Goal: Transaction & Acquisition: Purchase product/service

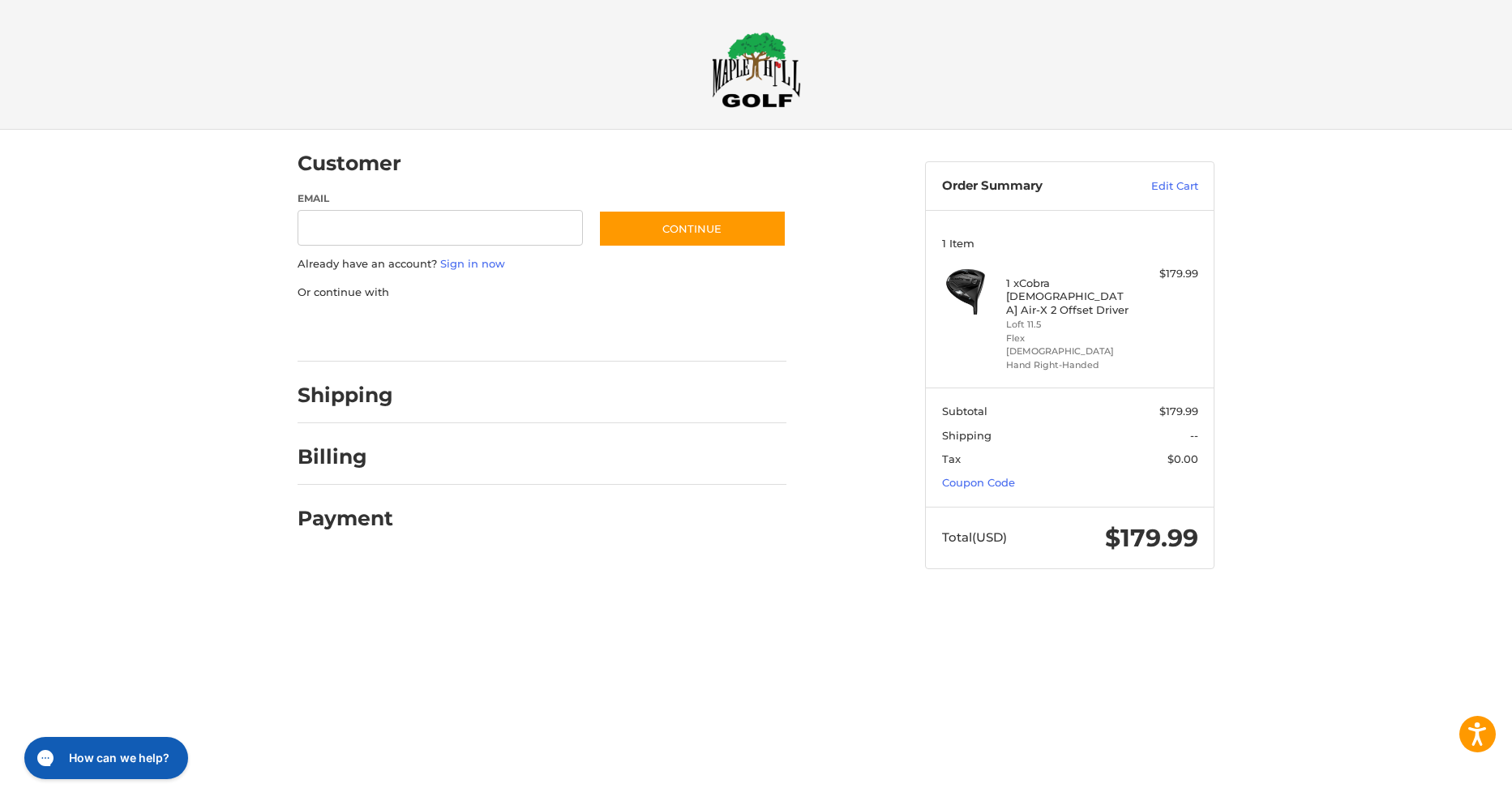
click at [1007, 303] on h4 "1 x Cobra Lady Air-X 2 Offset Driver" at bounding box center [1068, 296] width 124 height 39
click at [0, 601] on div at bounding box center [0, 601] width 0 height 0
click at [1036, 291] on h4 "1 x Cobra Lady Air-X 2 Offset Driver" at bounding box center [1068, 296] width 124 height 39
click at [759, 91] on img at bounding box center [757, 69] width 89 height 76
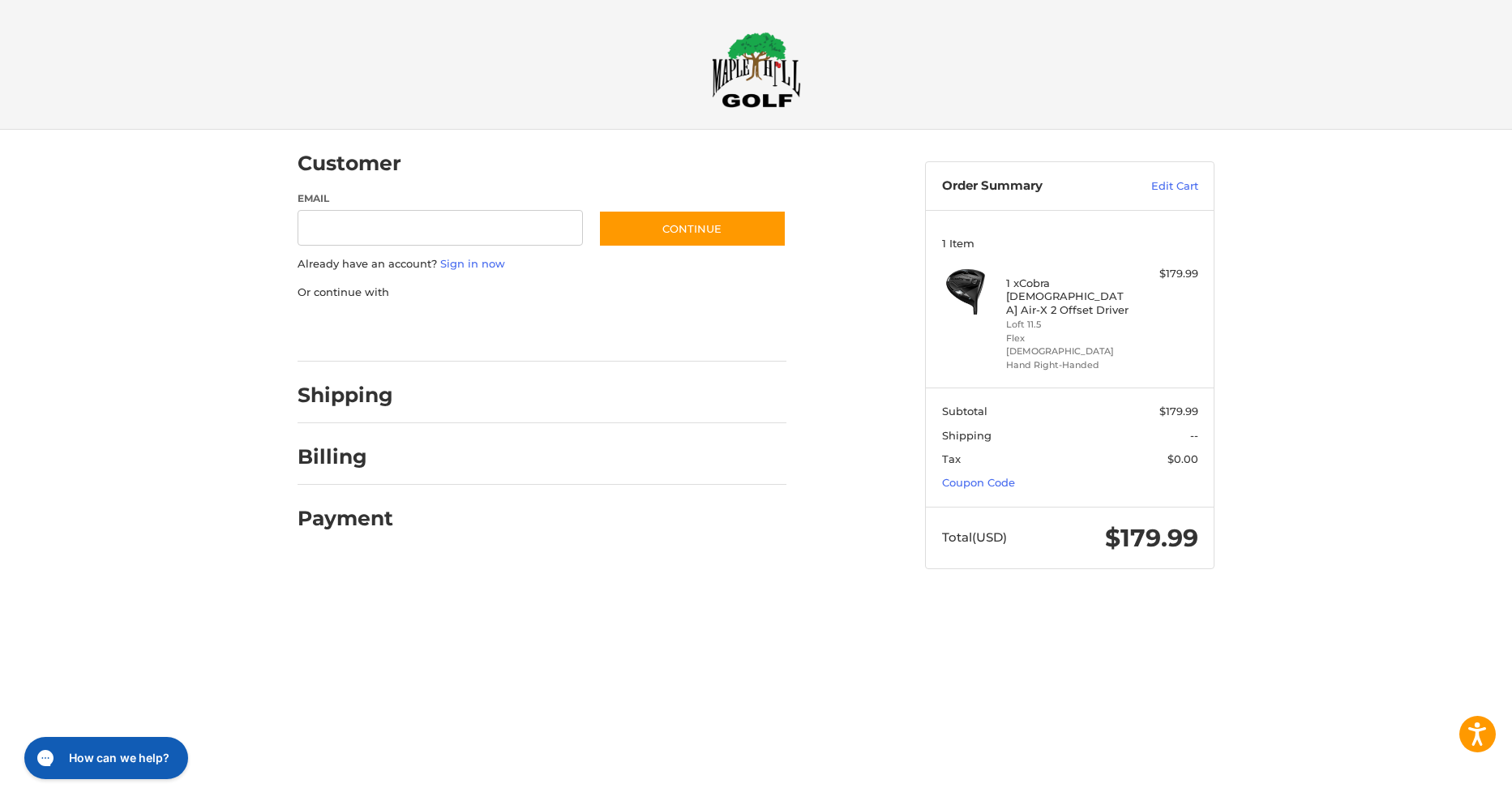
click at [0, 601] on div at bounding box center [0, 601] width 0 height 0
click at [1044, 318] on li "Loft 11.5" at bounding box center [1068, 325] width 124 height 14
click at [1042, 318] on li "Loft 11.5" at bounding box center [1068, 325] width 124 height 14
click at [0, 601] on div at bounding box center [0, 601] width 0 height 0
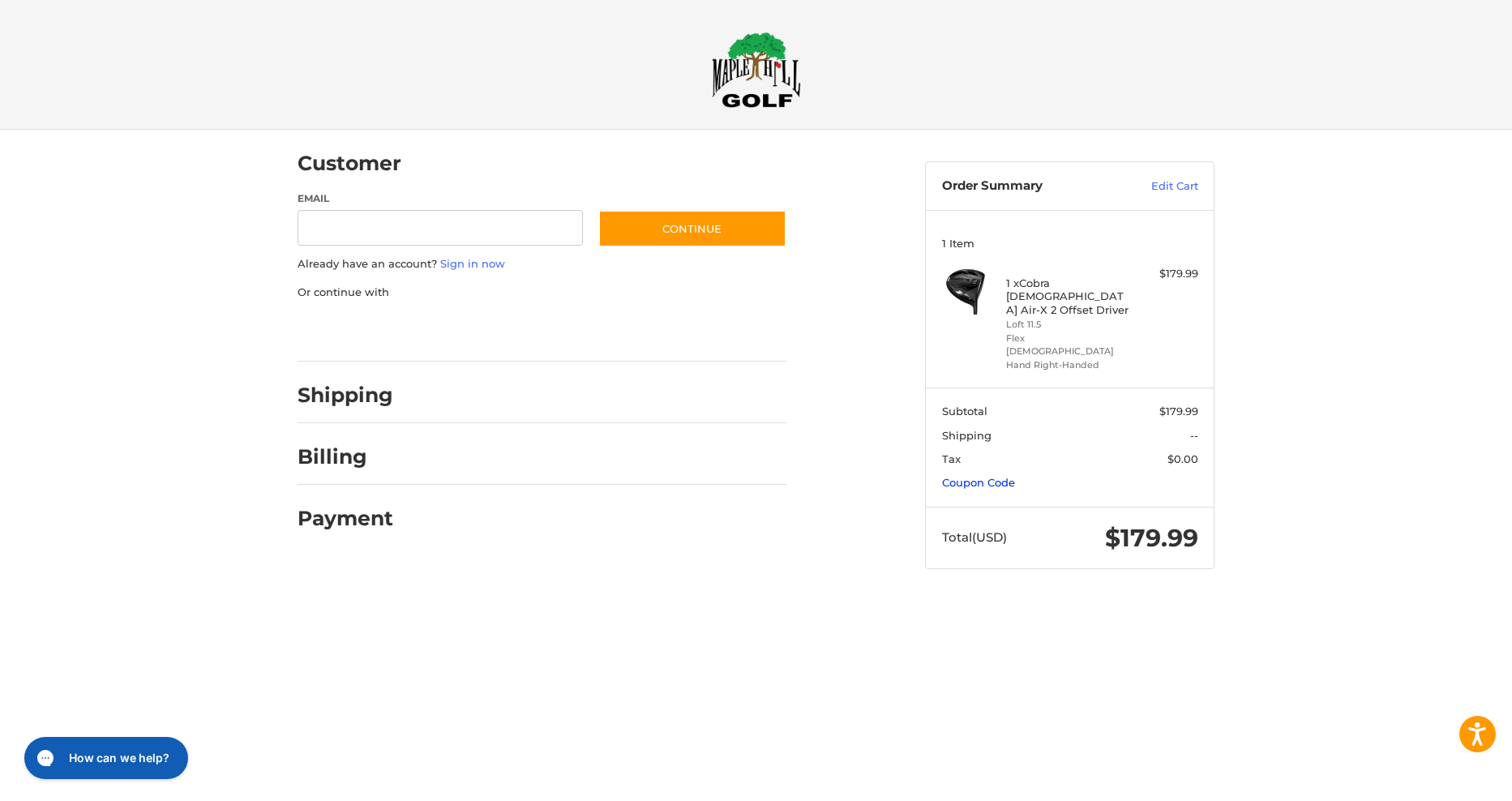
click at [999, 476] on link "Coupon Code" at bounding box center [978, 482] width 73 height 13
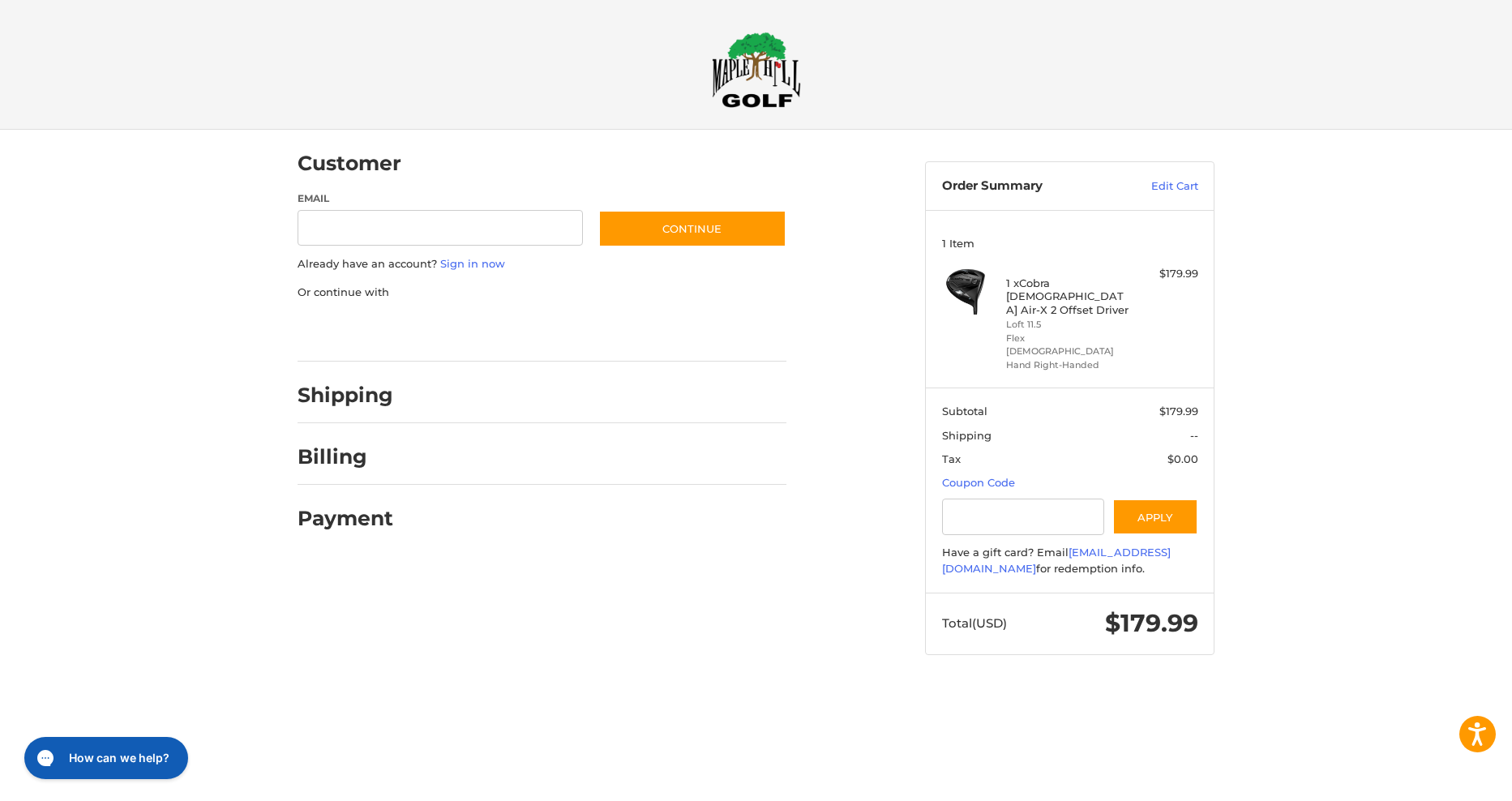
click at [794, 123] on div "Checkout" at bounding box center [757, 64] width 973 height 129
click at [789, 83] on img at bounding box center [757, 69] width 89 height 76
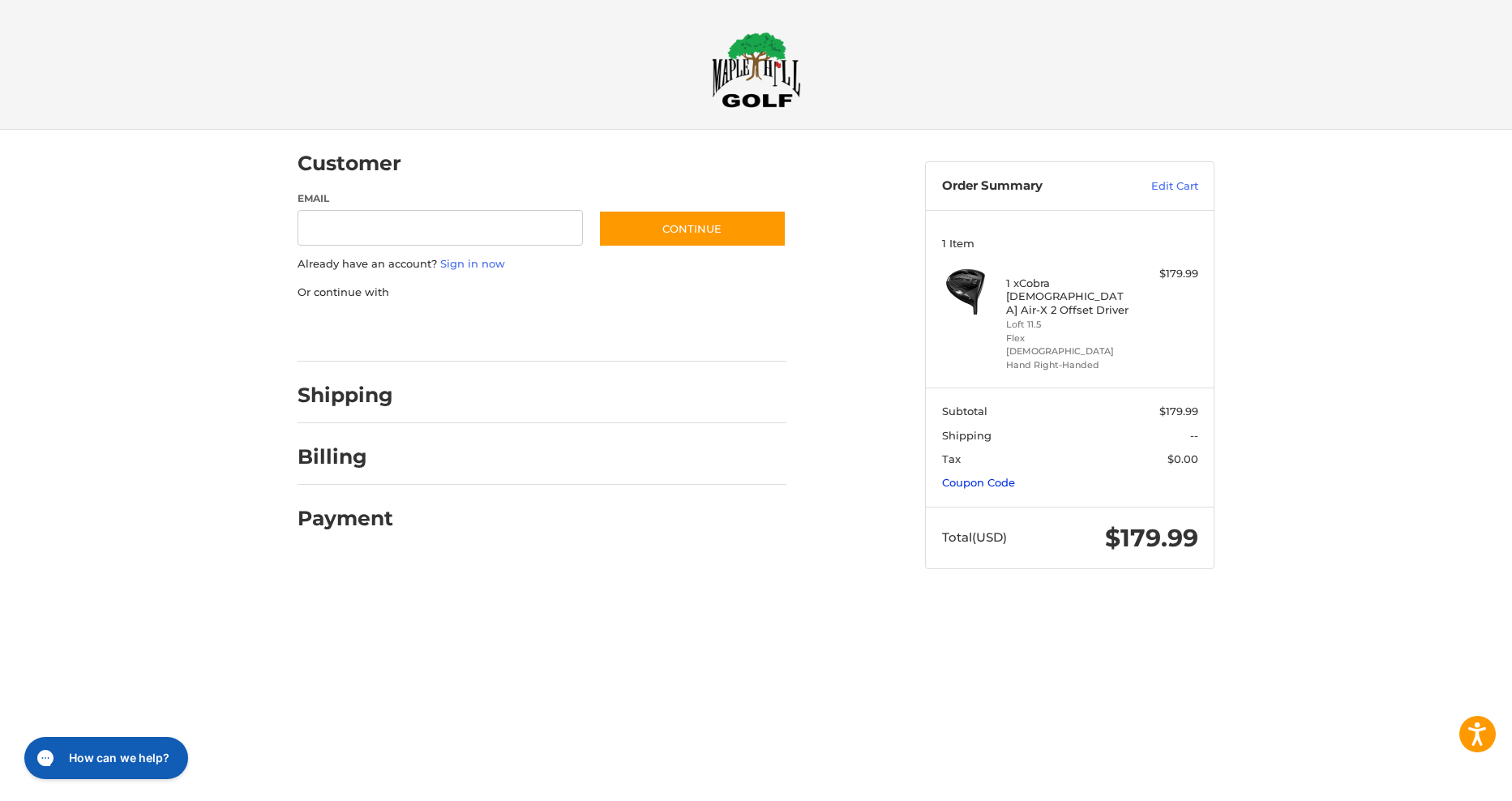
click at [956, 476] on link "Coupon Code" at bounding box center [978, 482] width 73 height 13
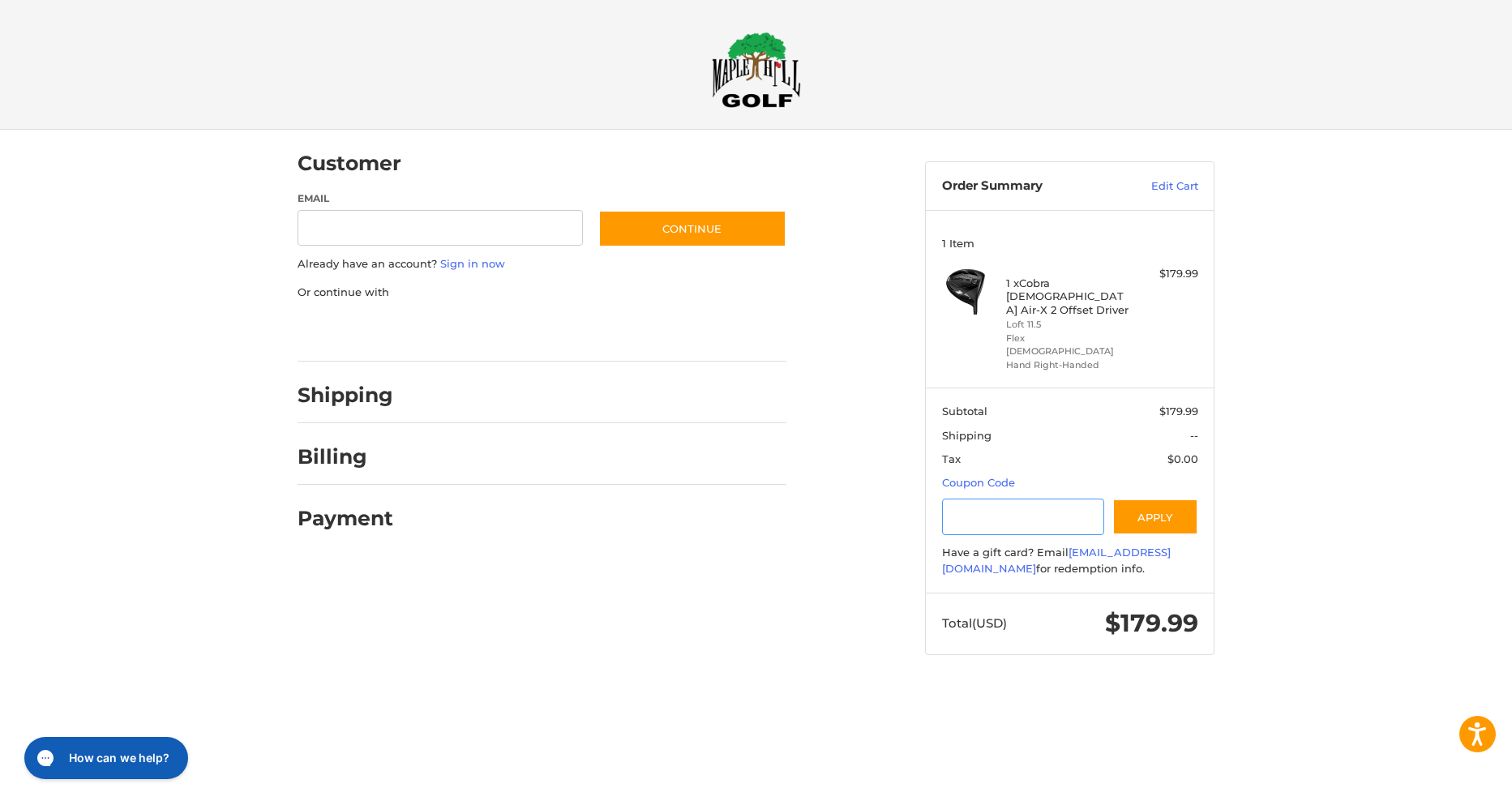
click at [963, 498] on input "Gift Certificate or Coupon Code" at bounding box center [1024, 516] width 163 height 37
paste input "********"
type input "********"
click at [1155, 498] on button "Apply" at bounding box center [1155, 516] width 86 height 37
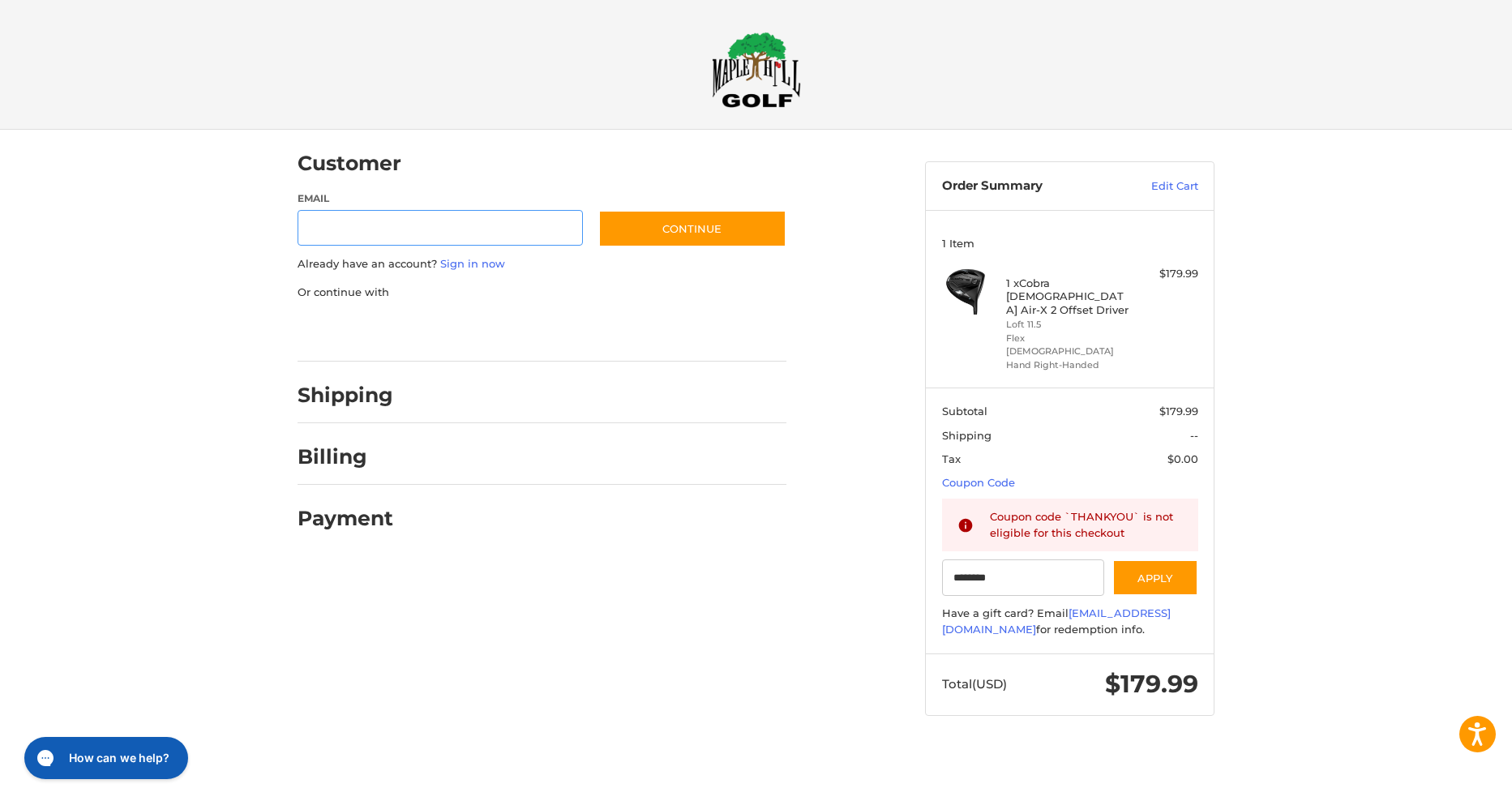
click at [472, 220] on input "Email" at bounding box center [440, 228] width 286 height 37
type input "**********"
click at [672, 227] on button "Continue" at bounding box center [693, 229] width 188 height 38
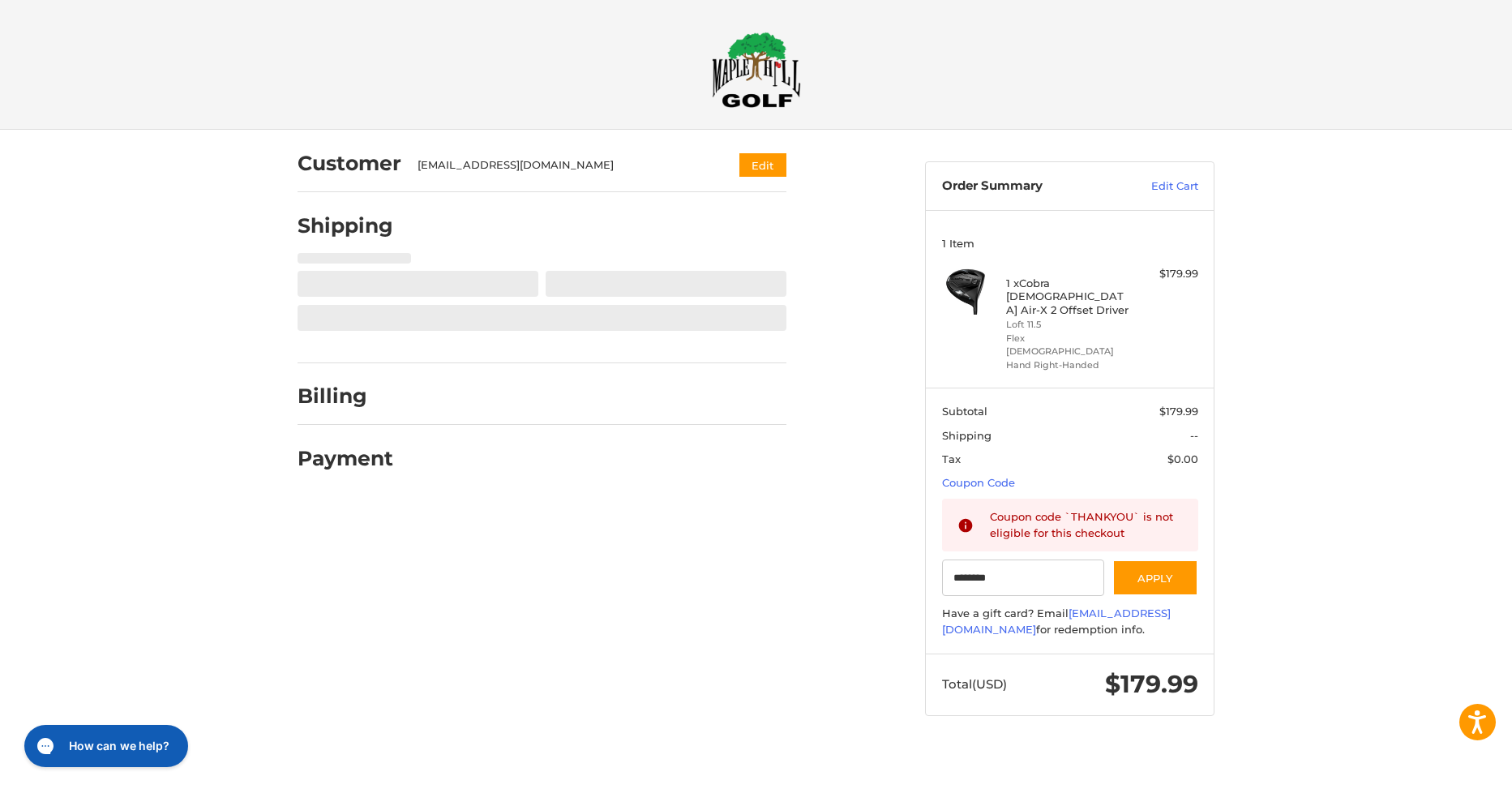
select select "**"
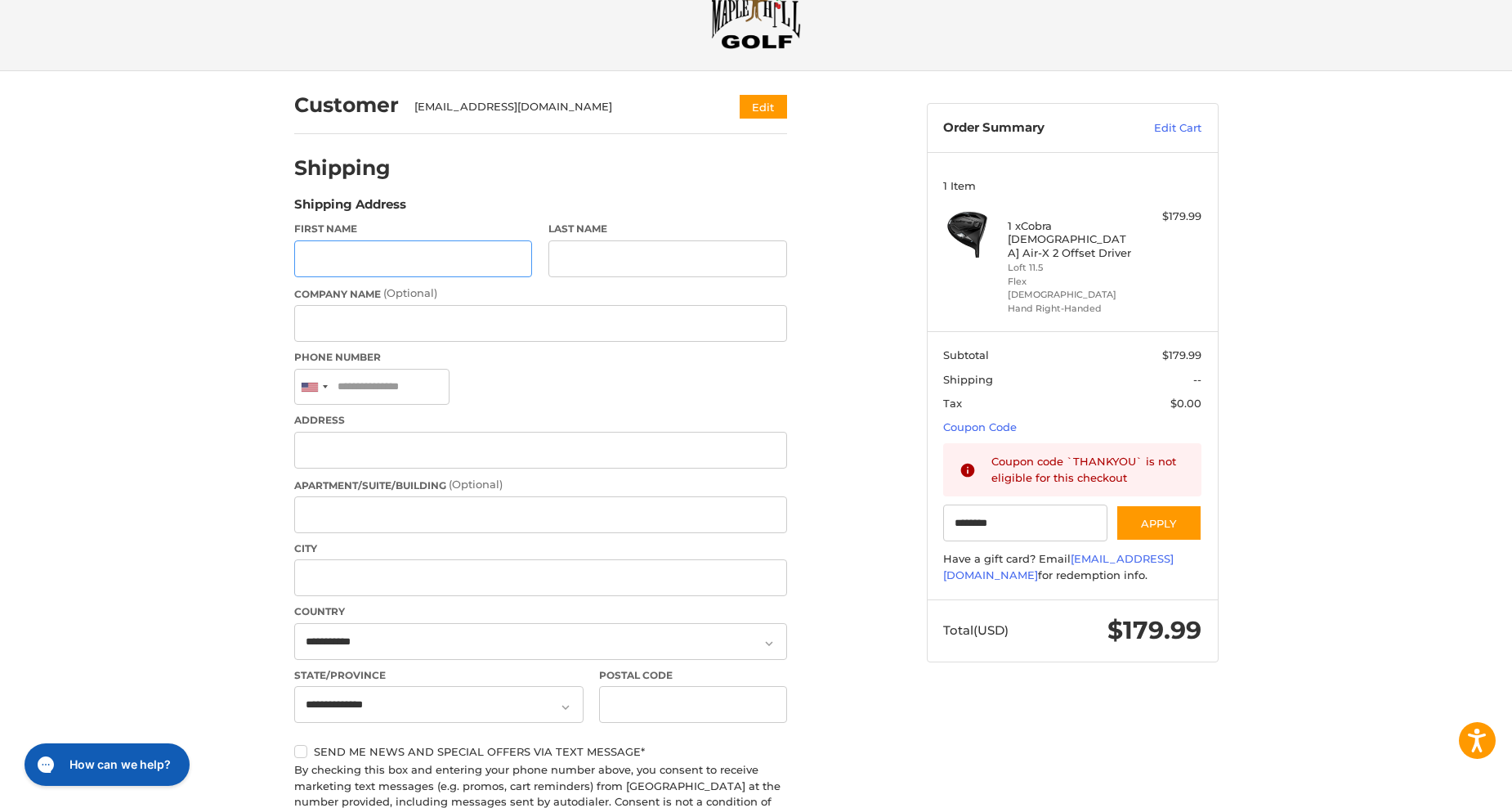
scroll to position [47, 0]
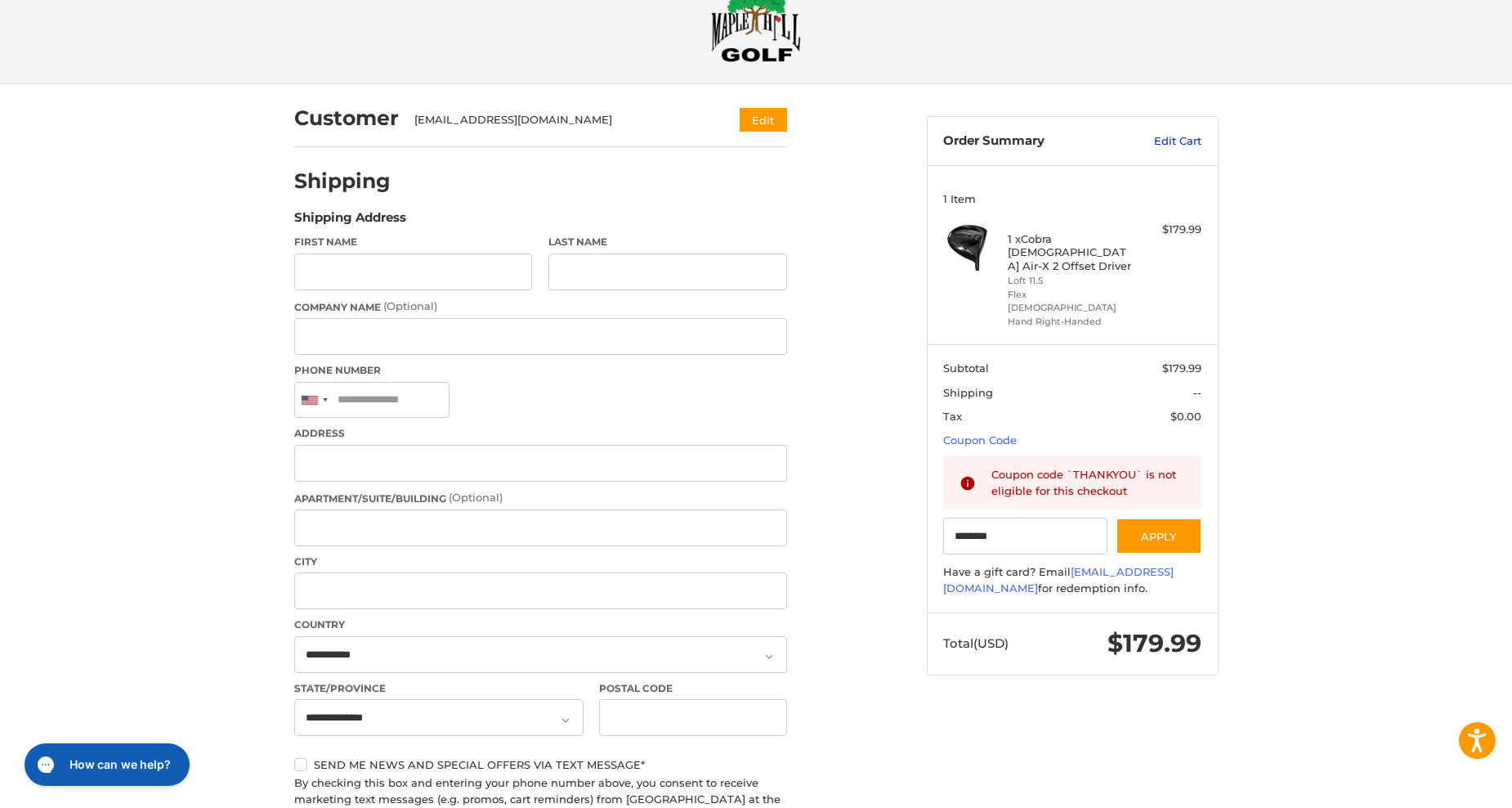
click at [1178, 143] on link "Edit Cart" at bounding box center [1160, 141] width 83 height 16
